Goal: Task Accomplishment & Management: Manage account settings

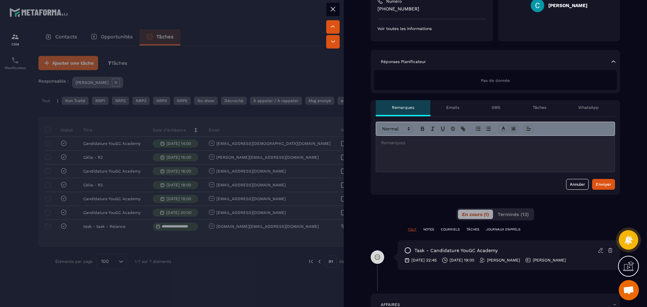
scroll to position [135, 0]
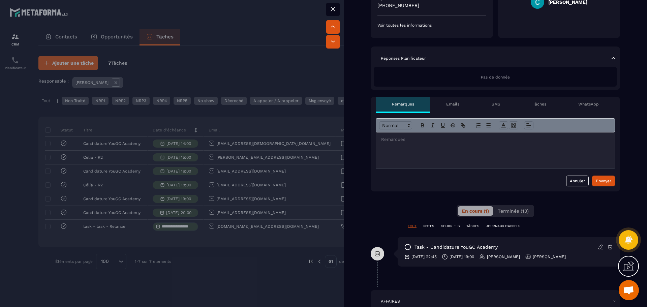
click at [404, 150] on div at bounding box center [495, 150] width 239 height 36
click at [598, 181] on div "Envoyer" at bounding box center [604, 181] width 16 height 7
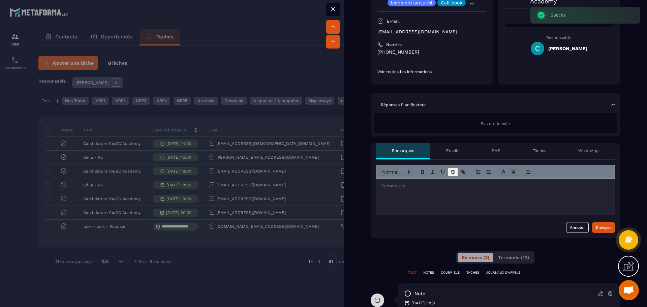
scroll to position [0, 0]
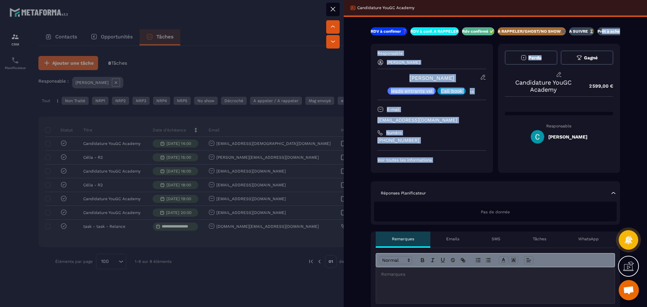
drag, startPoint x: 605, startPoint y: 31, endPoint x: 549, endPoint y: 59, distance: 62.7
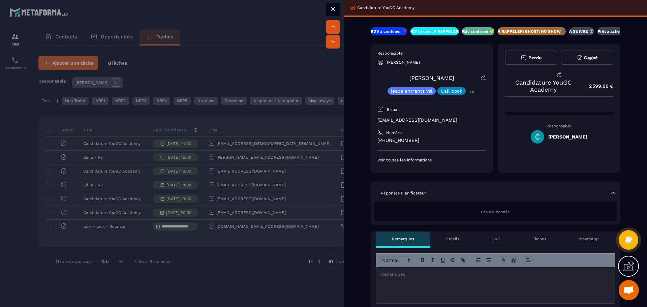
click at [564, 31] on p "A RAPPELER/GHOST/NO SHOW✖️" at bounding box center [532, 31] width 68 height 5
click at [541, 30] on p "A RAPPELER/GHOST/NO SHOW✖️" at bounding box center [532, 31] width 68 height 5
click at [525, 42] on div "RDV à confimer ❓ RDV à conf. A RAPPELER Rdv confirmé ✅ A RAPPELER/GHOST/NO SHOW…" at bounding box center [495, 35] width 249 height 17
click at [249, 70] on div at bounding box center [323, 153] width 647 height 307
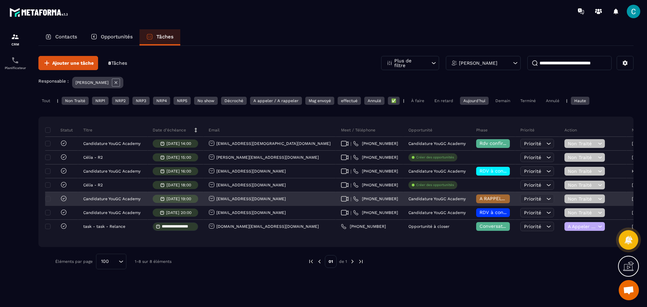
click at [480, 201] on span "A RAPPELER/GHOST/NO SHOW✖️" at bounding box center [518, 198] width 76 height 5
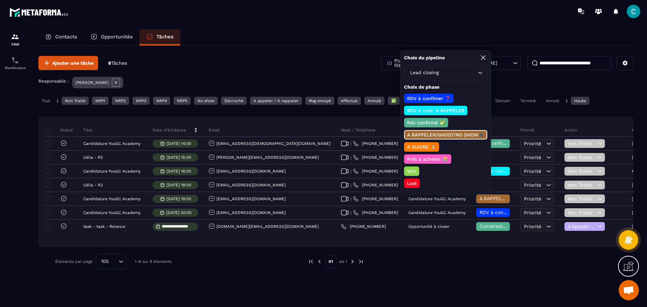
click at [409, 184] on p "Lost" at bounding box center [412, 183] width 12 height 7
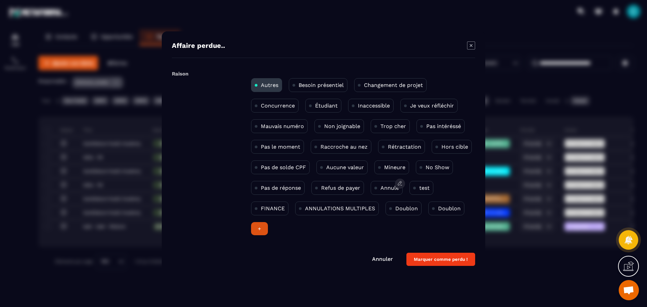
click at [385, 185] on p "Annulé" at bounding box center [389, 188] width 19 height 6
click at [440, 263] on button "Marquer comme perdu !" at bounding box center [440, 259] width 69 height 13
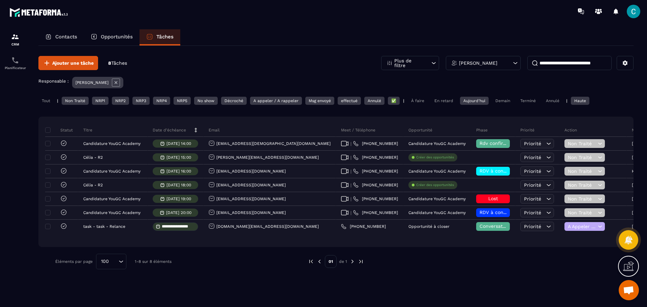
click at [382, 262] on div at bounding box center [495, 262] width 243 height 16
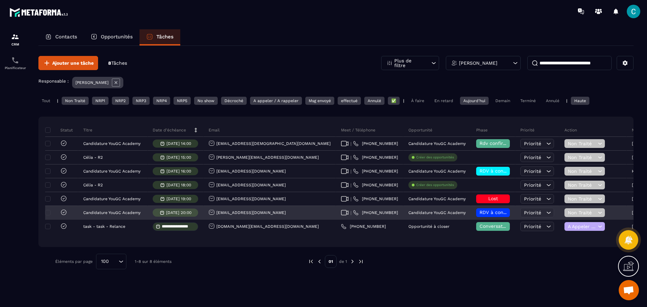
click at [244, 210] on div "[EMAIL_ADDRESS][DOMAIN_NAME]" at bounding box center [247, 212] width 77 height 7
